Goal: Information Seeking & Learning: Learn about a topic

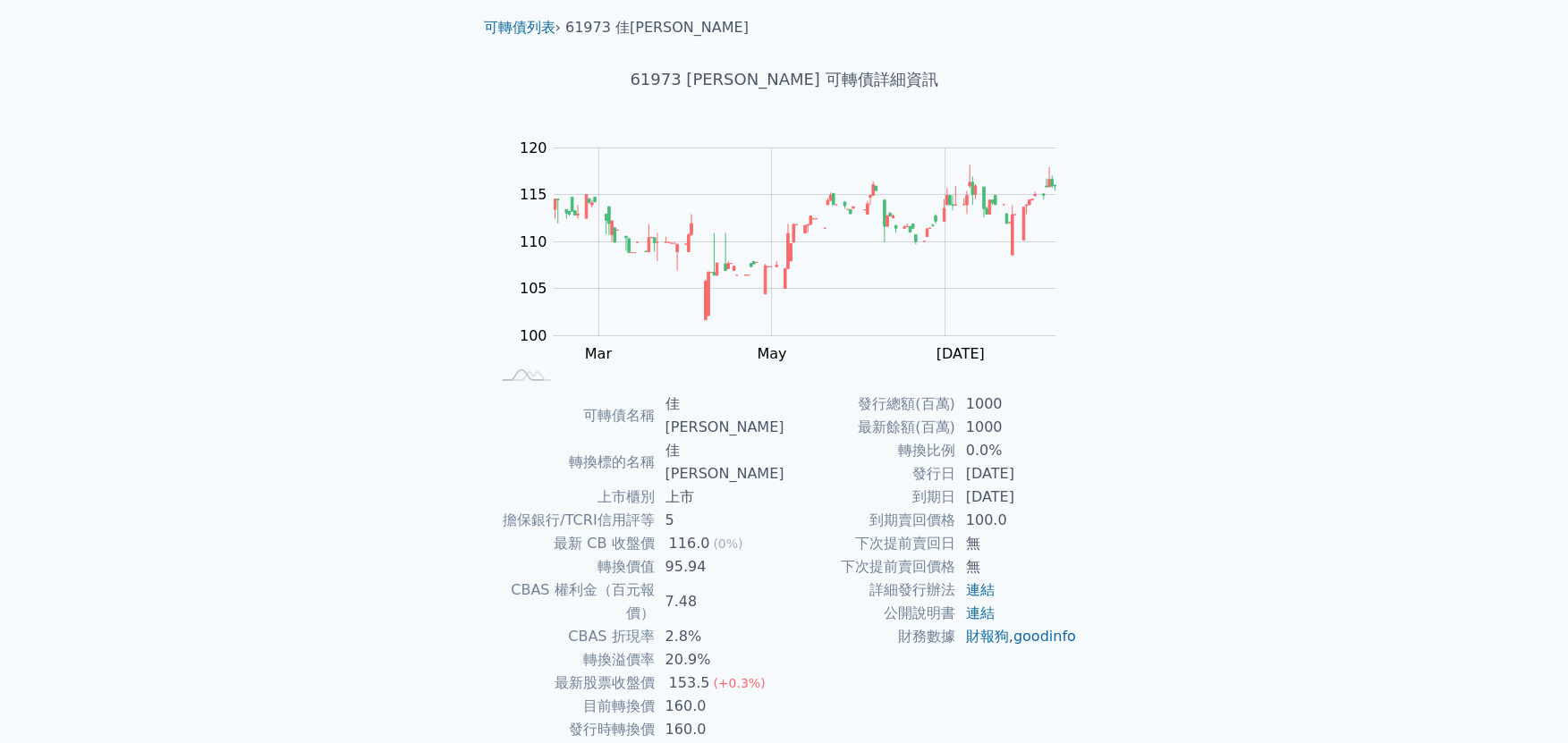
scroll to position [85, 0]
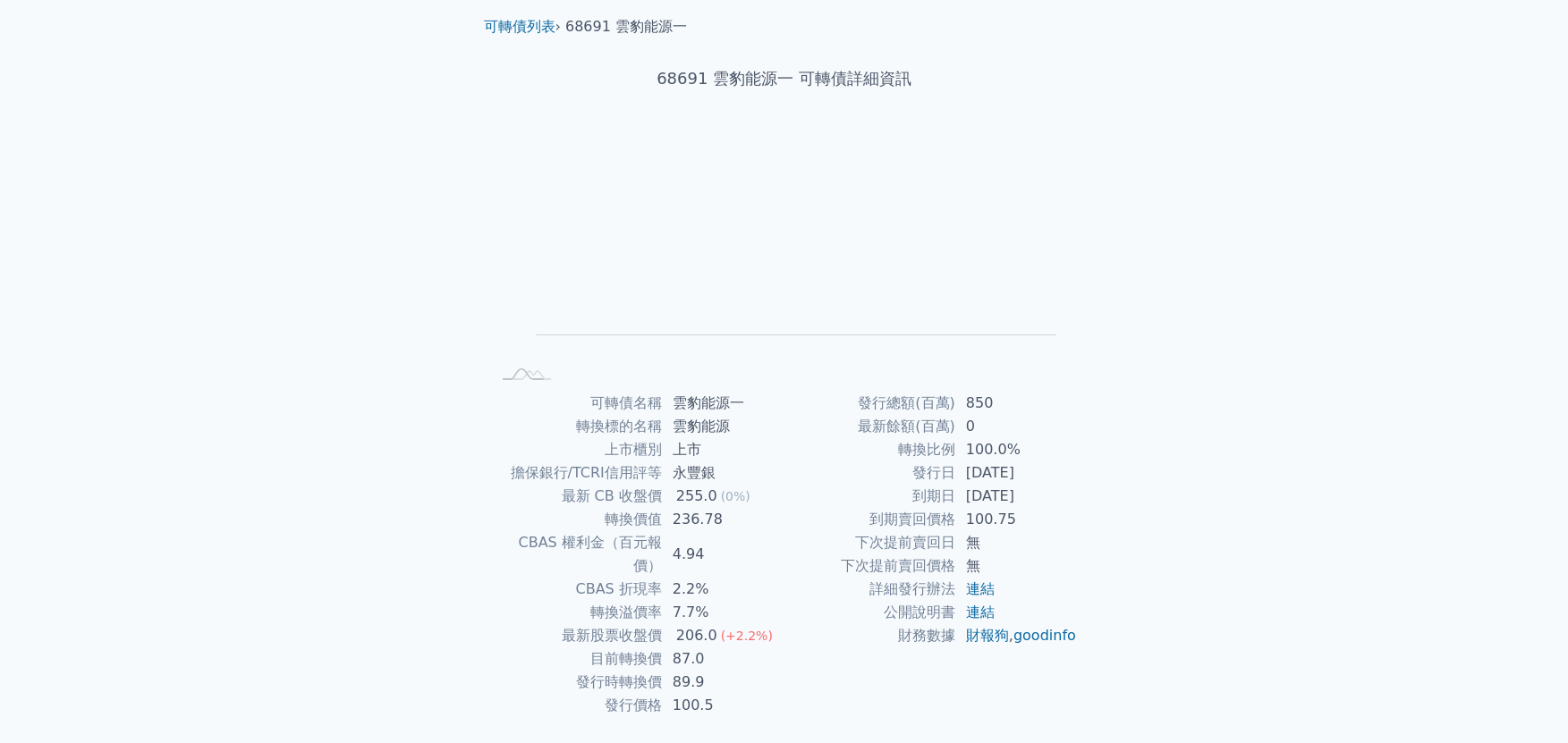
scroll to position [85, 0]
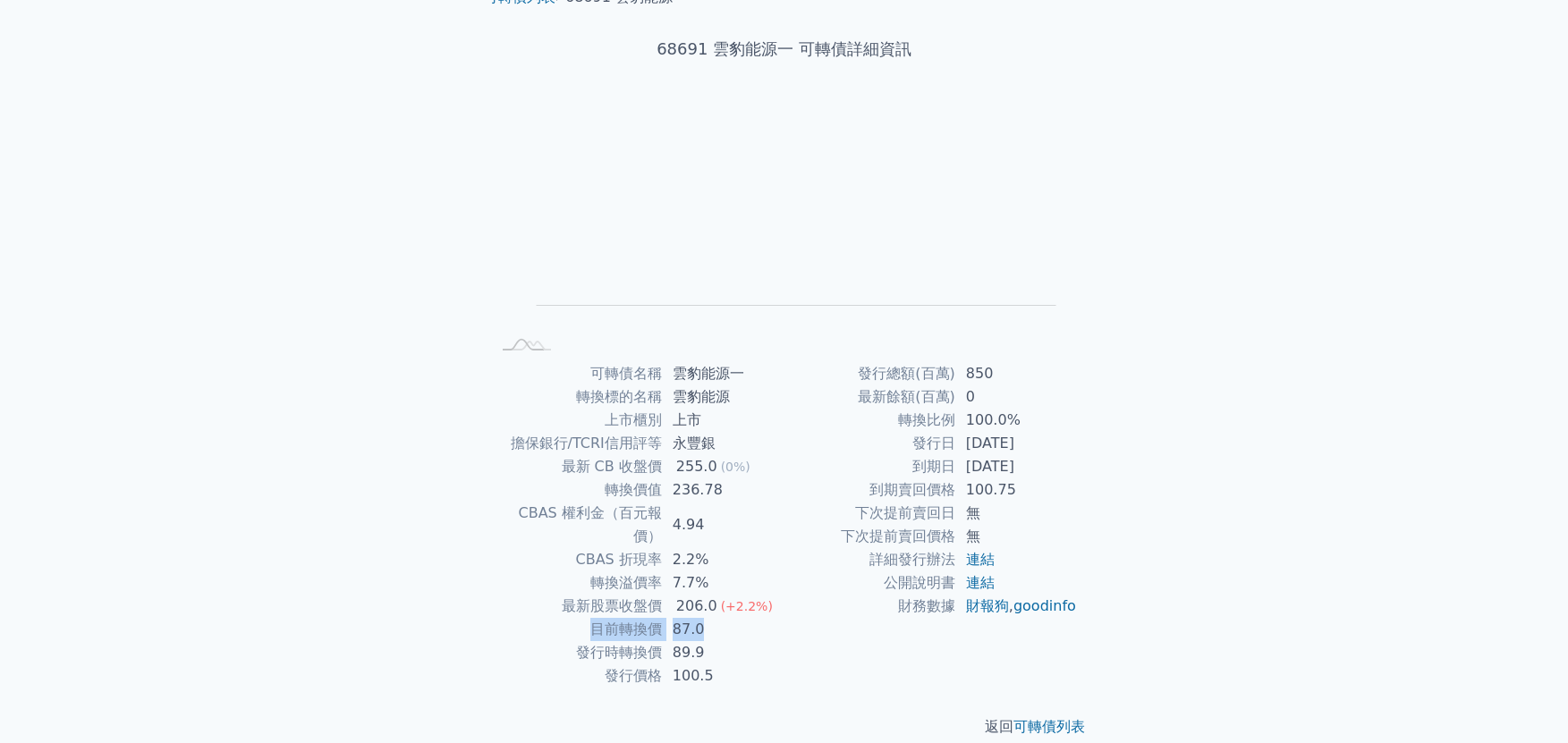
drag, startPoint x: 678, startPoint y: 609, endPoint x: 569, endPoint y: 586, distance: 111.4
click at [574, 618] on tr "目前轉換價 87.0" at bounding box center [637, 629] width 293 height 23
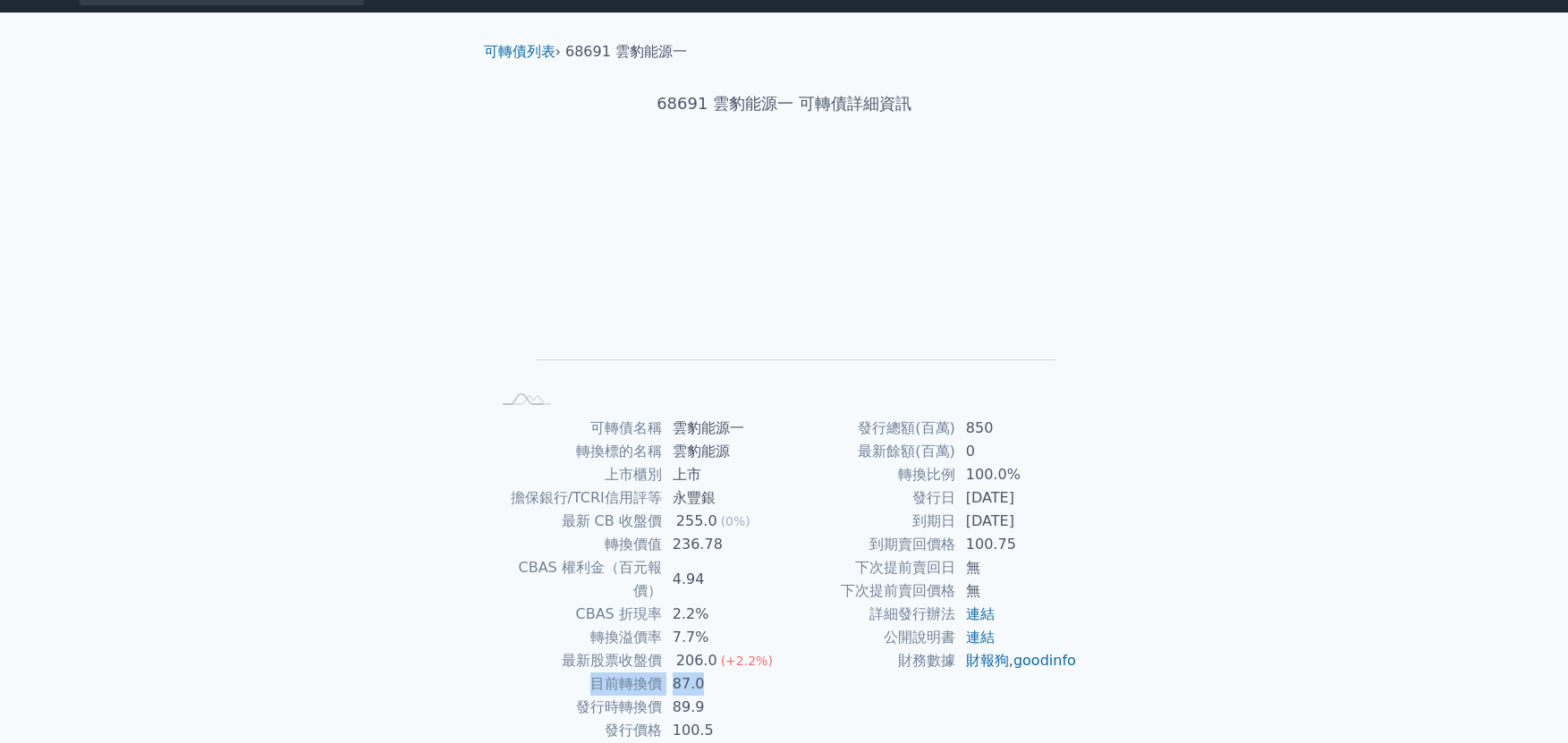
scroll to position [0, 0]
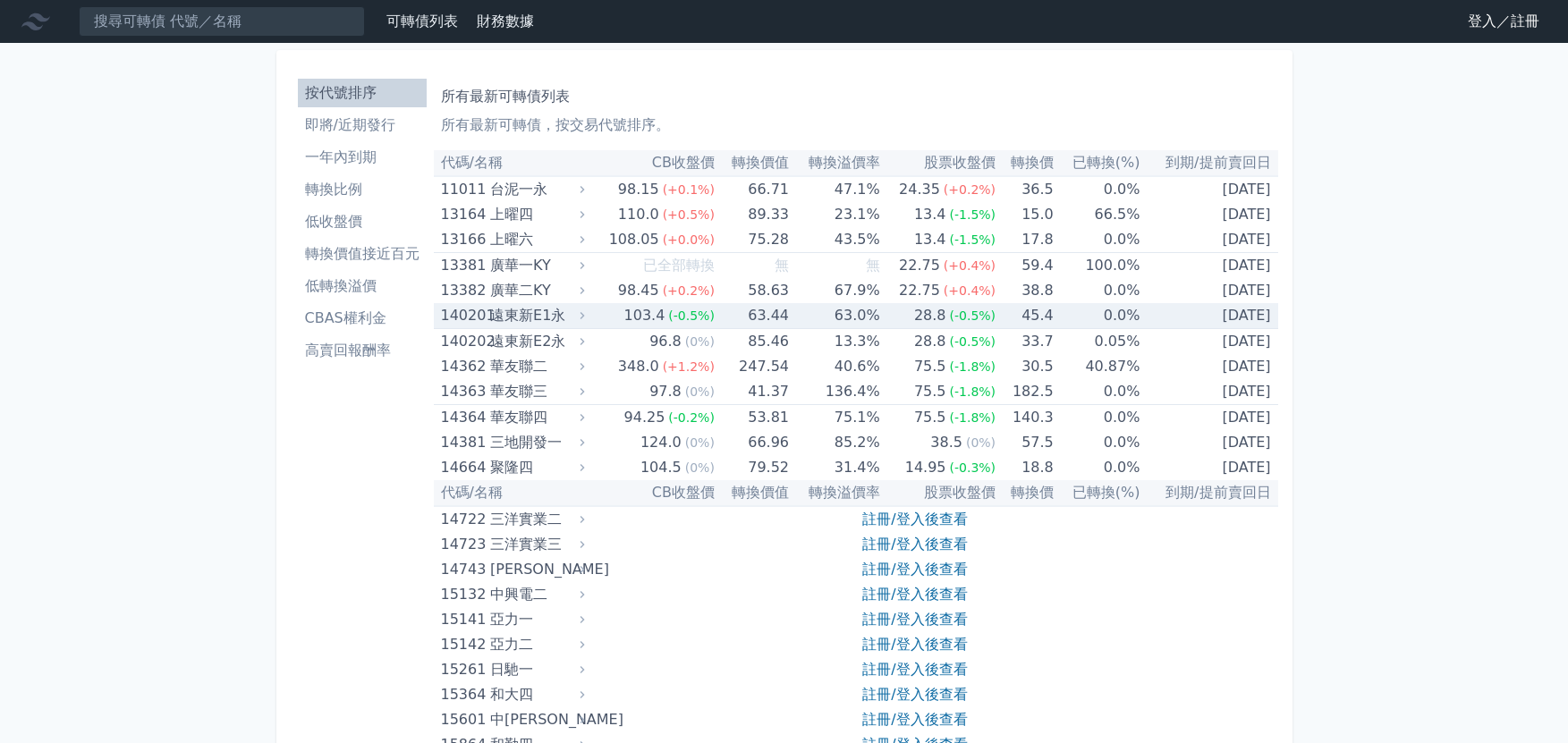
click at [501, 317] on div "遠東新E1永" at bounding box center [535, 316] width 90 height 25
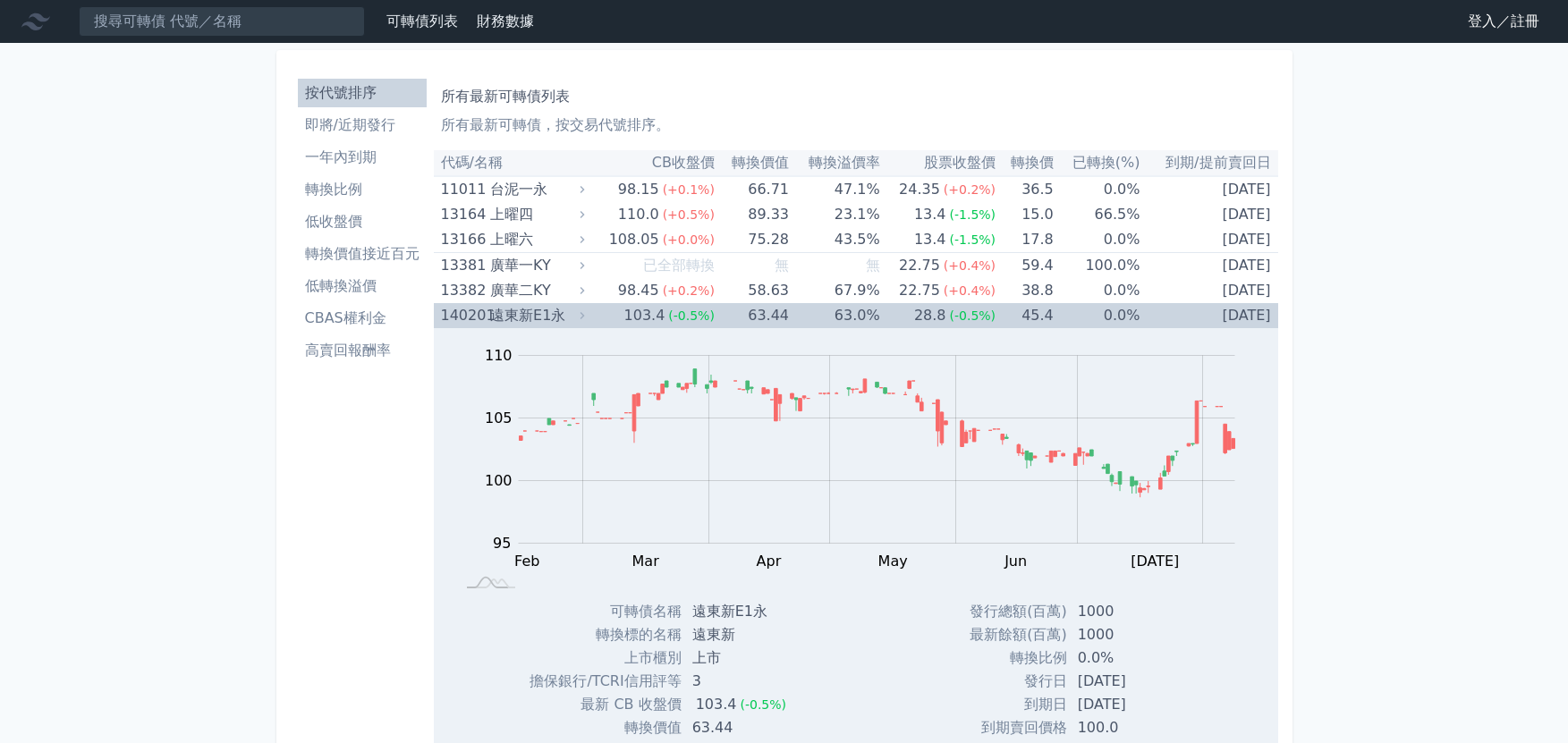
click at [501, 317] on div "遠東新E1永" at bounding box center [535, 316] width 90 height 25
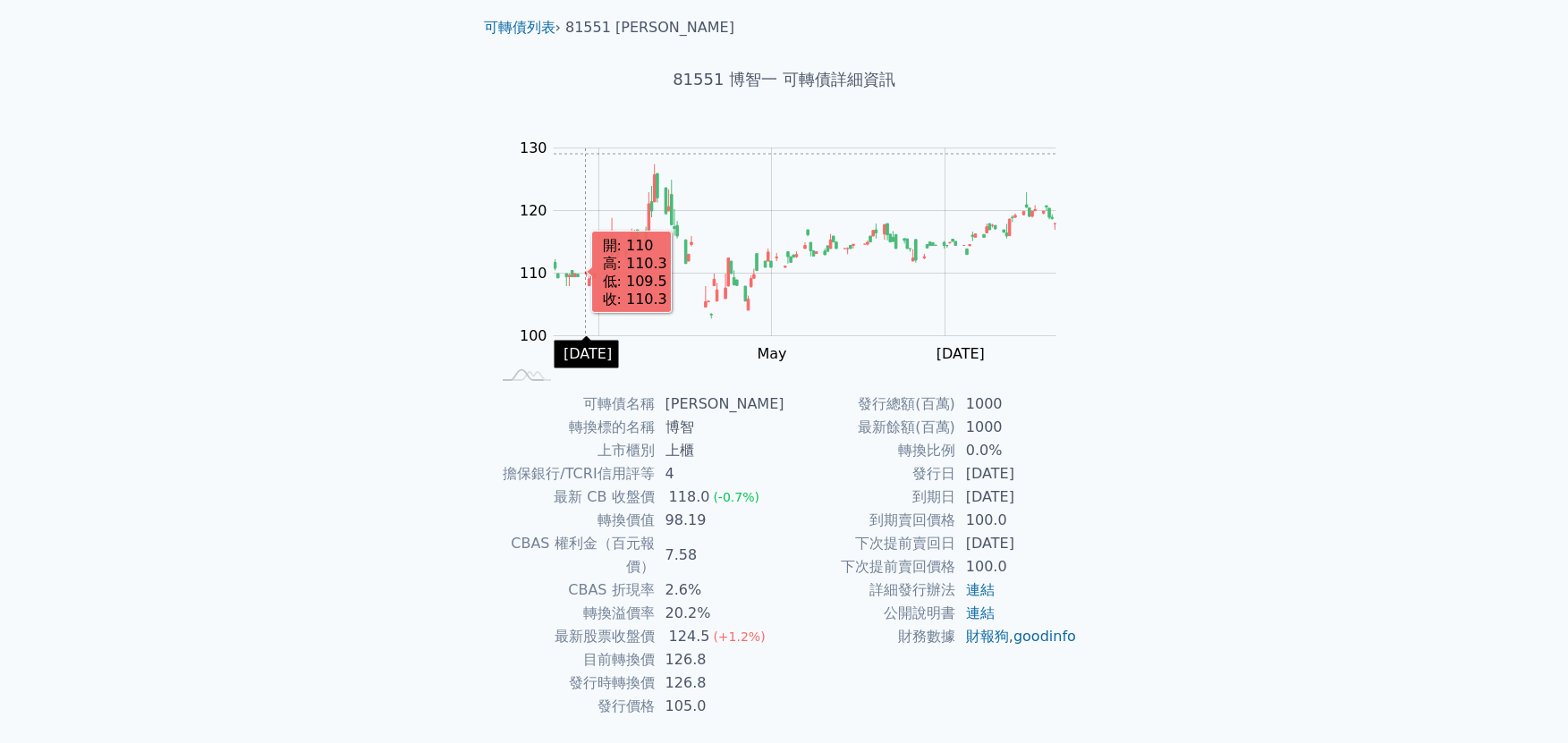
scroll to position [85, 0]
